Goal: Task Accomplishment & Management: Complete application form

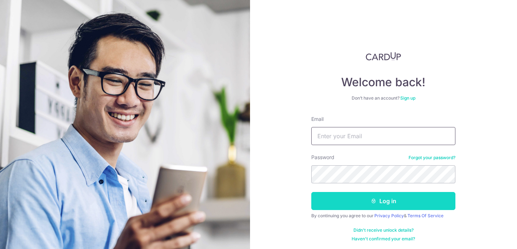
type input "avril.hz@gmail.com"
click at [404, 203] on button "Log in" at bounding box center [383, 201] width 144 height 18
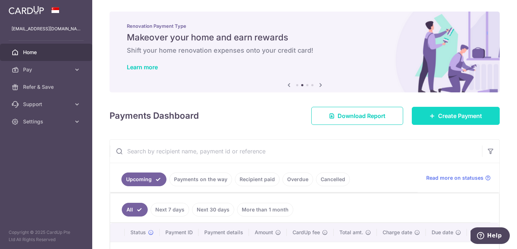
click at [456, 117] on span "Create Payment" at bounding box center [460, 115] width 44 height 9
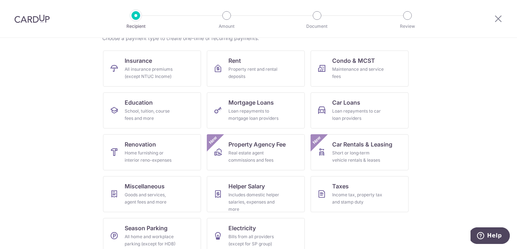
scroll to position [74, 0]
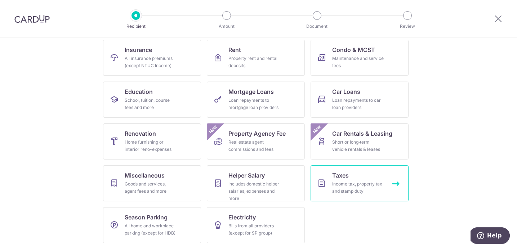
click at [344, 184] on div "Income tax, property tax and stamp duty" at bounding box center [358, 187] width 52 height 14
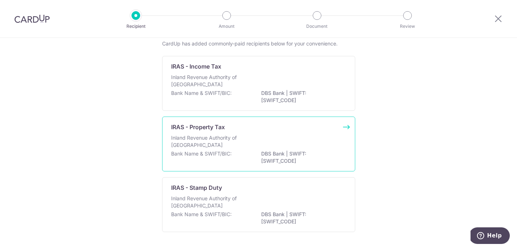
scroll to position [43, 0]
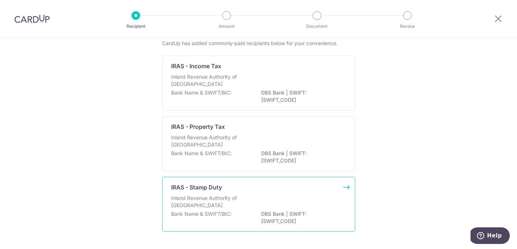
click at [223, 194] on div "IRAS - Stamp Duty Inland Revenue Authority of [GEOGRAPHIC_DATA] Bank Name & SWI…" at bounding box center [258, 204] width 193 height 55
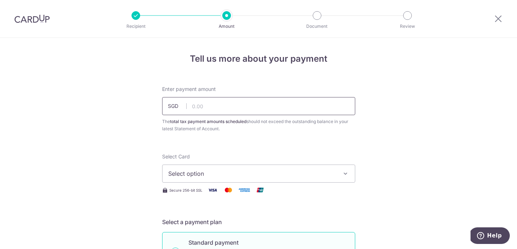
click at [210, 105] on input "text" at bounding box center [258, 106] width 193 height 18
click at [244, 109] on input "50,000.00" at bounding box center [258, 106] width 193 height 18
type input "5"
type input "60,000.00"
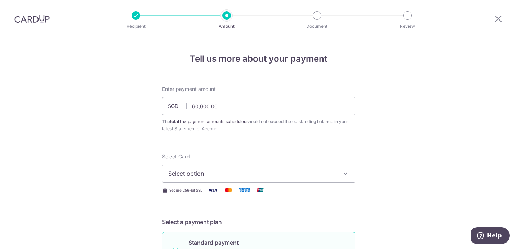
click at [252, 173] on span "Select option" at bounding box center [252, 173] width 168 height 9
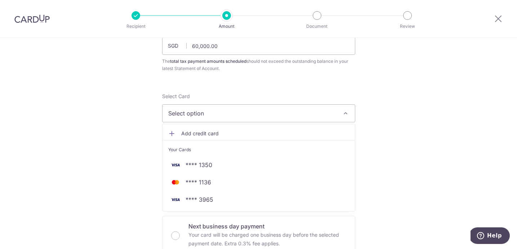
scroll to position [62, 0]
click at [217, 130] on span "Add credit card" at bounding box center [265, 131] width 168 height 7
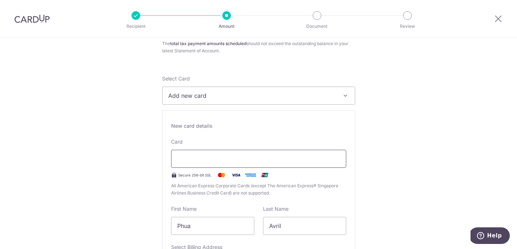
scroll to position [79, 0]
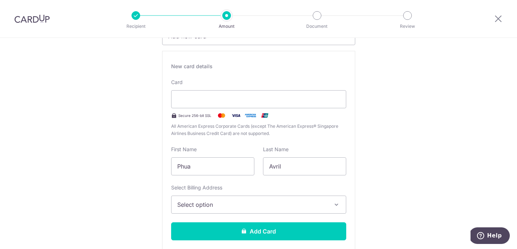
scroll to position [138, 0]
click at [272, 206] on span "Select option" at bounding box center [252, 204] width 150 height 9
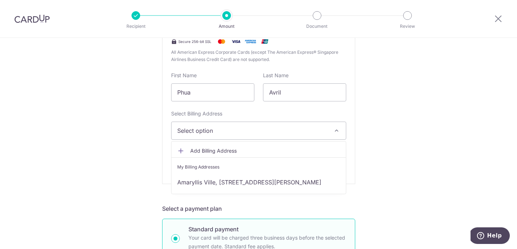
scroll to position [212, 0]
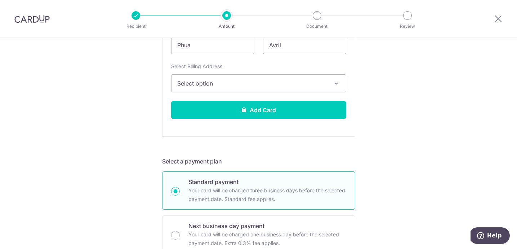
scroll to position [263, 0]
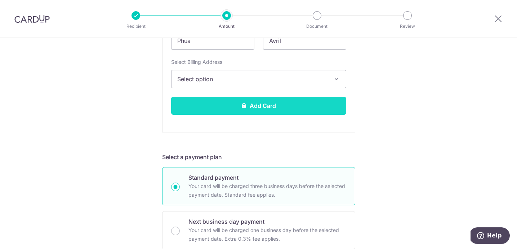
click at [272, 108] on button "Add Card" at bounding box center [258, 106] width 175 height 18
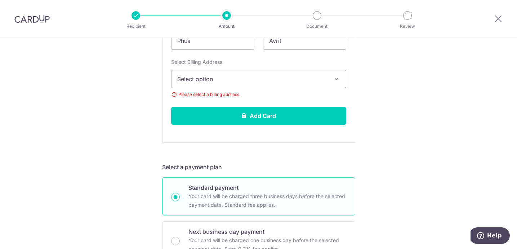
click at [229, 80] on span "Select option" at bounding box center [252, 79] width 150 height 9
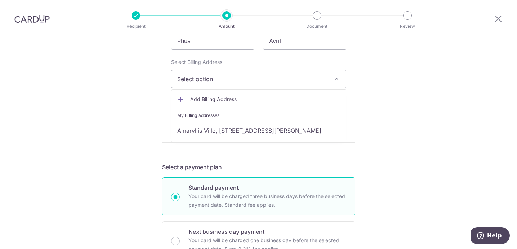
click at [222, 101] on span "Add Billing Address" at bounding box center [265, 98] width 150 height 7
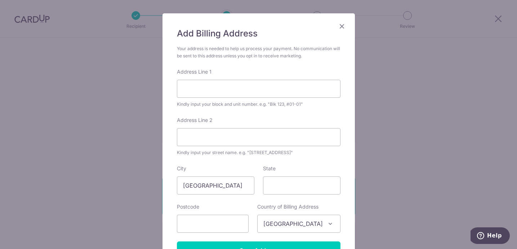
scroll to position [40, 0]
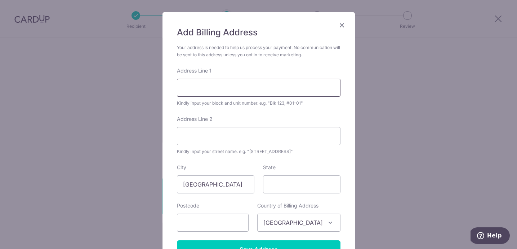
click at [203, 86] on input "Address Line 1" at bounding box center [259, 88] width 164 height 18
type input "26 Wilby Road"
type input "$"
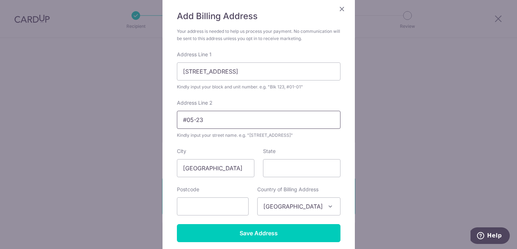
scroll to position [58, 0]
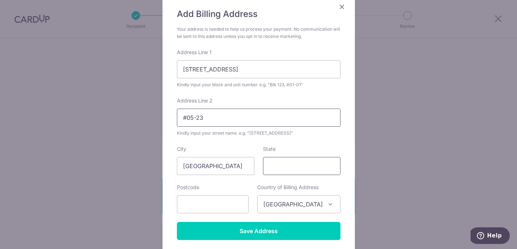
type input "#05-23"
click at [280, 172] on input "State" at bounding box center [301, 166] width 77 height 18
type input "Singapore"
click at [208, 205] on input "text" at bounding box center [213, 204] width 72 height 18
type input "276308"
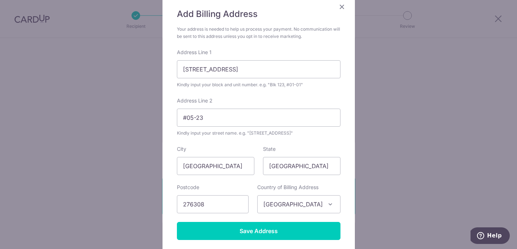
click at [440, 166] on div "Add Billing Address Your address is needed to help us process your payment. No …" at bounding box center [258, 124] width 517 height 249
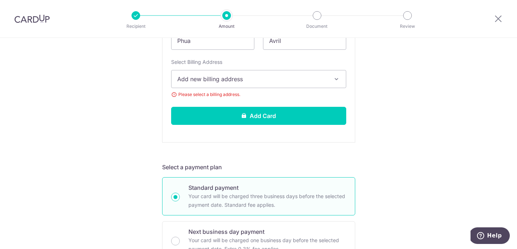
click at [289, 85] on button "Add new billing address" at bounding box center [258, 79] width 175 height 18
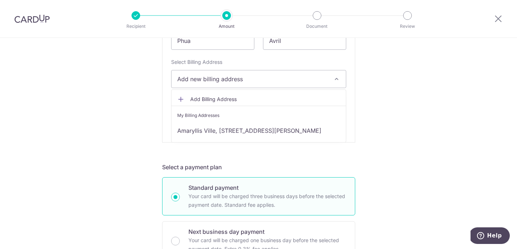
click at [252, 99] on span "Add Billing Address" at bounding box center [265, 98] width 150 height 7
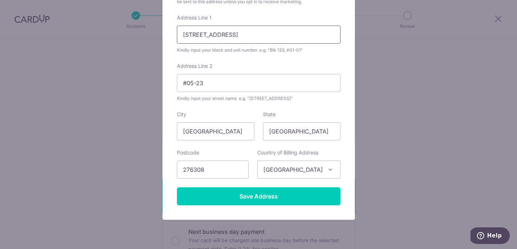
scroll to position [99, 0]
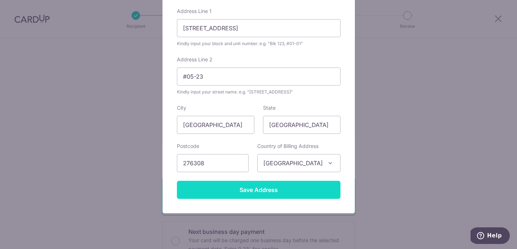
click at [246, 188] on input "Save Address" at bounding box center [259, 190] width 164 height 18
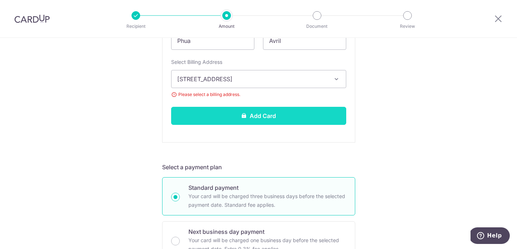
click at [261, 115] on button "Add Card" at bounding box center [258, 116] width 175 height 18
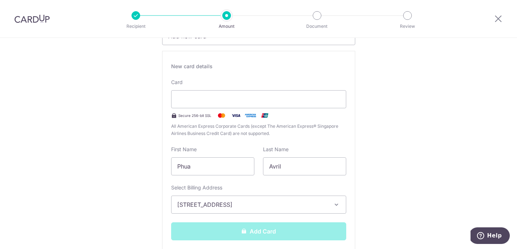
scroll to position [135, 0]
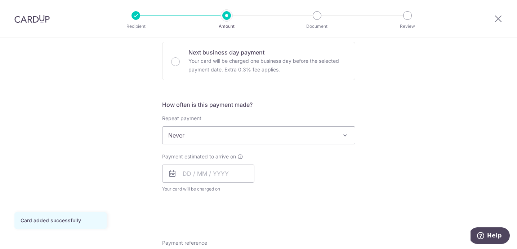
scroll to position [239, 0]
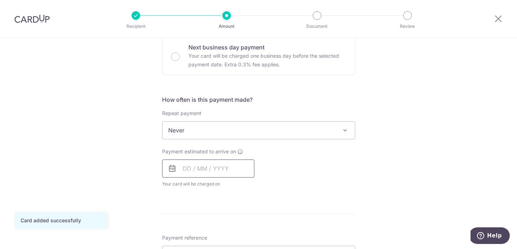
click at [223, 168] on input "text" at bounding box center [208, 168] width 92 height 18
click at [303, 159] on div "Payment estimated to arrive on Prev Next Aug Sep Oct Nov [DATE] 2026 2027 2028 …" at bounding box center [259, 168] width 202 height 40
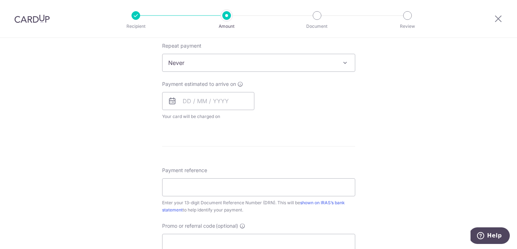
scroll to position [323, 0]
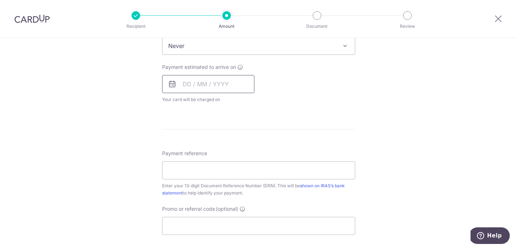
click at [185, 86] on input "text" at bounding box center [208, 84] width 92 height 18
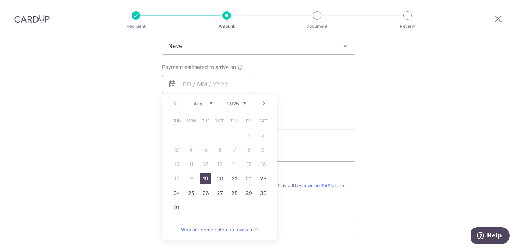
click at [205, 179] on link "19" at bounding box center [206, 179] width 12 height 12
type input "[DATE]"
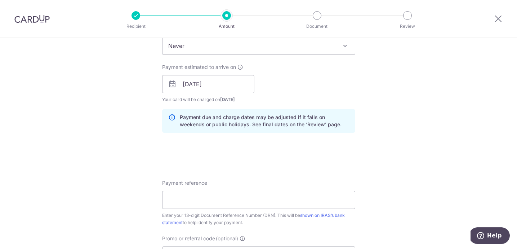
scroll to position [334, 0]
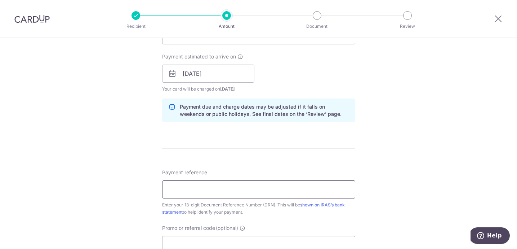
click at [214, 188] on input "Payment reference" at bounding box center [258, 189] width 193 height 18
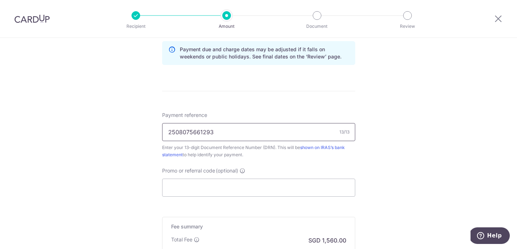
scroll to position [436, 0]
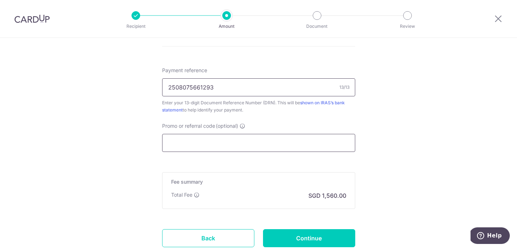
type input "2508075661293"
click at [193, 147] on input "Promo or referral code (optional)" at bounding box center [258, 143] width 193 height 18
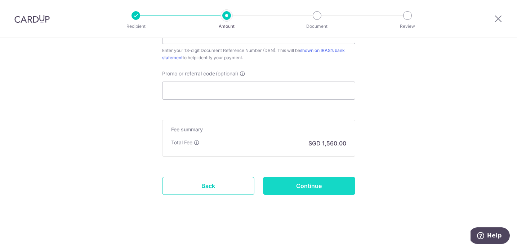
click at [297, 184] on input "Continue" at bounding box center [309, 186] width 92 height 18
type input "Create Schedule"
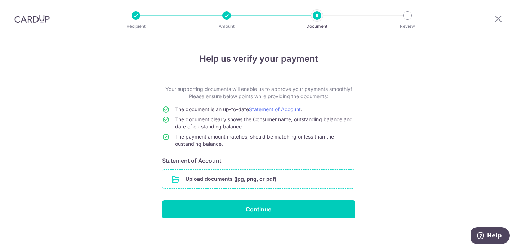
click at [201, 179] on input "file" at bounding box center [259, 178] width 192 height 19
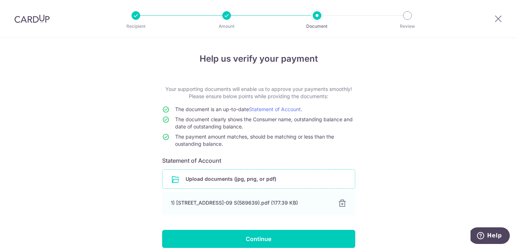
click at [218, 177] on input "file" at bounding box center [259, 178] width 192 height 19
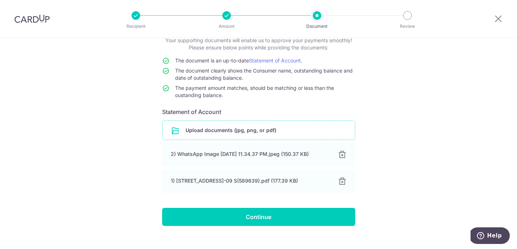
scroll to position [59, 0]
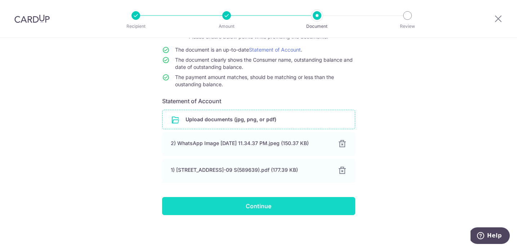
click at [254, 203] on input "Continue" at bounding box center [258, 206] width 193 height 18
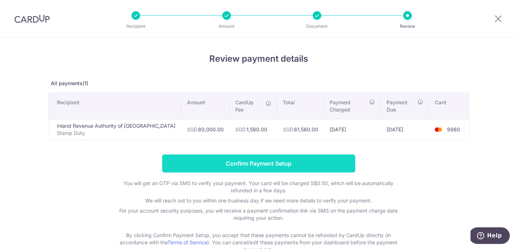
click at [256, 154] on input "Confirm Payment Setup" at bounding box center [258, 163] width 193 height 18
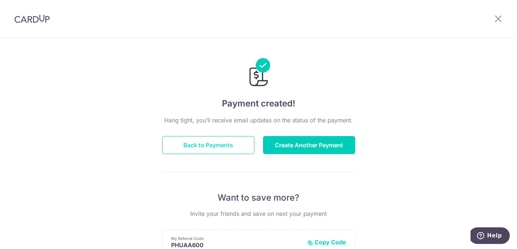
click at [227, 149] on button "Back to Payments" at bounding box center [208, 145] width 92 height 18
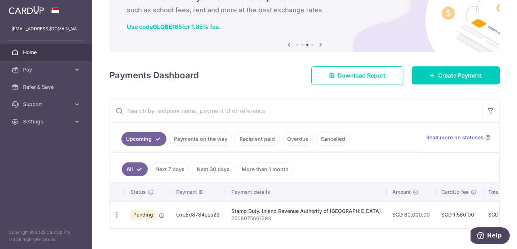
scroll to position [54, 0]
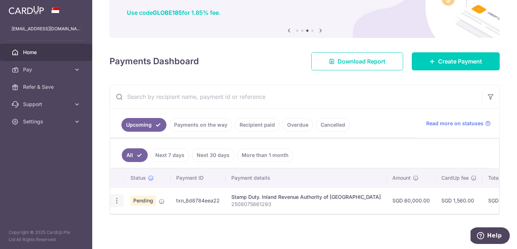
click at [116, 200] on icon "button" at bounding box center [117, 201] width 8 height 8
click at [145, 222] on span "Update payment" at bounding box center [155, 220] width 49 height 9
radio input "true"
type input "60,000.00"
type input "[DATE]"
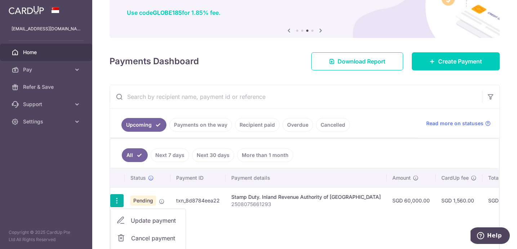
type input "2508075661293"
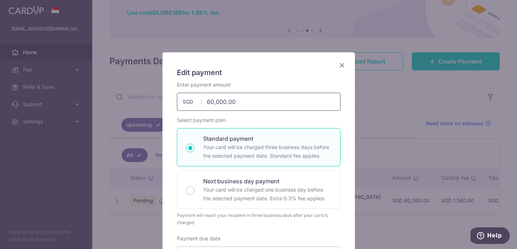
click at [212, 103] on input "60,000.00" at bounding box center [259, 102] width 164 height 18
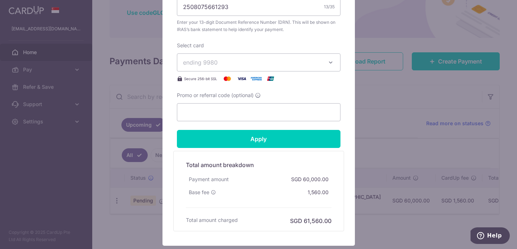
scroll to position [335, 0]
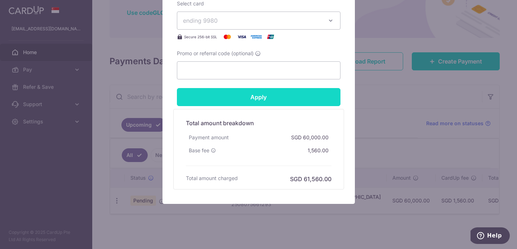
click at [256, 95] on input "Apply" at bounding box center [259, 97] width 164 height 18
type input "80,000.00"
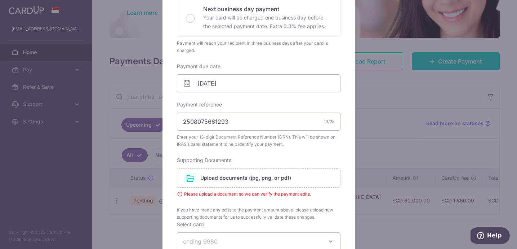
scroll to position [195, 0]
click at [237, 173] on input "file" at bounding box center [258, 176] width 163 height 19
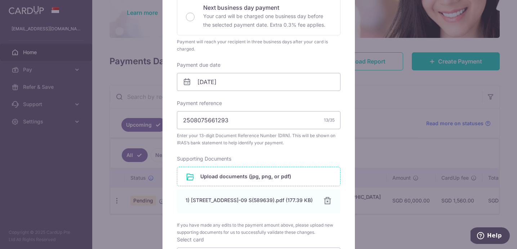
click at [204, 172] on input "file" at bounding box center [258, 176] width 163 height 19
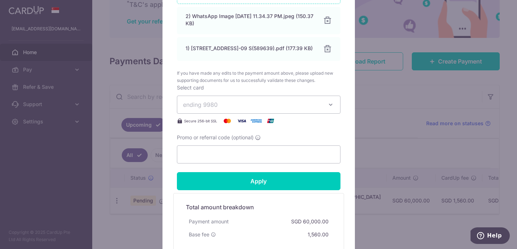
scroll to position [386, 0]
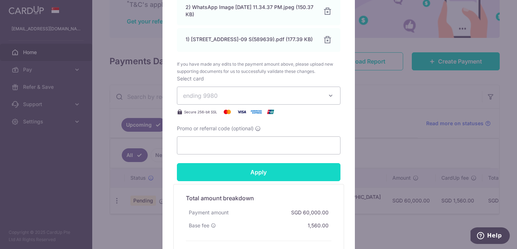
click at [231, 176] on input "Apply" at bounding box center [259, 172] width 164 height 18
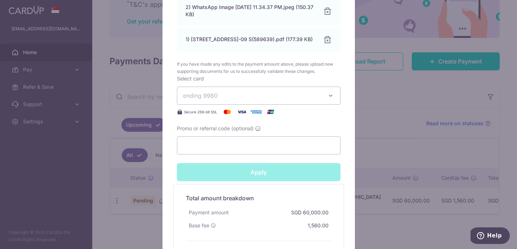
type input "Successfully Applied"
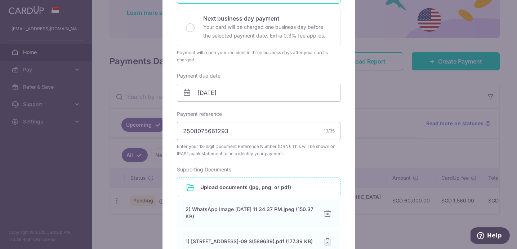
scroll to position [0, 0]
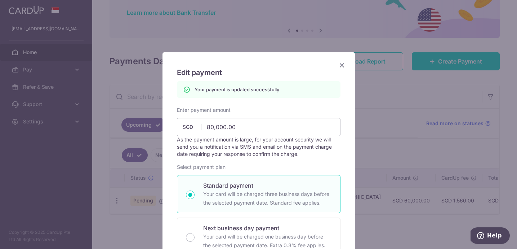
click at [340, 65] on icon "Close" at bounding box center [342, 65] width 9 height 9
